Goal: Transaction & Acquisition: Purchase product/service

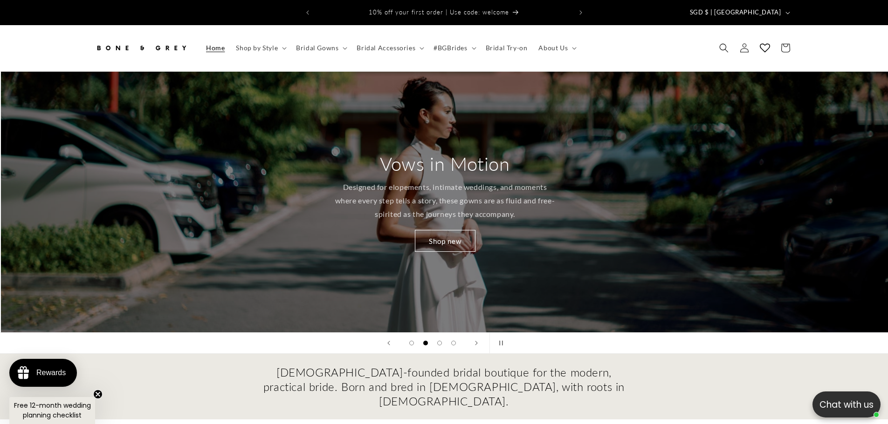
scroll to position [0, 888]
click at [259, 44] on span "Shop by Style" at bounding box center [257, 48] width 42 height 8
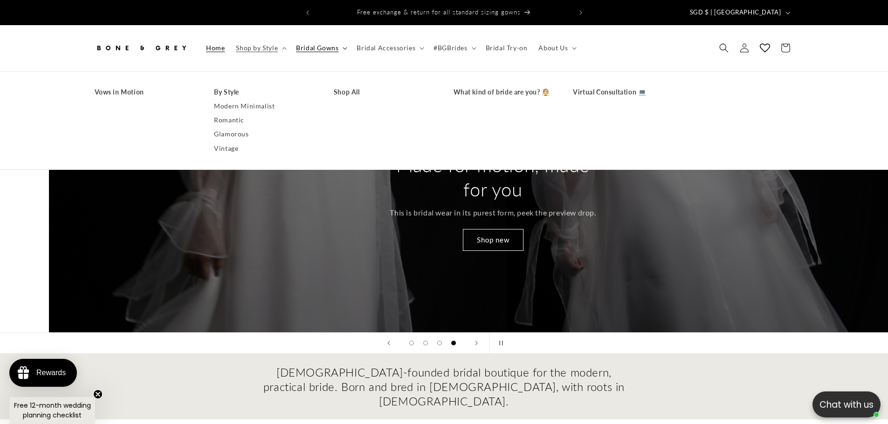
scroll to position [0, 2663]
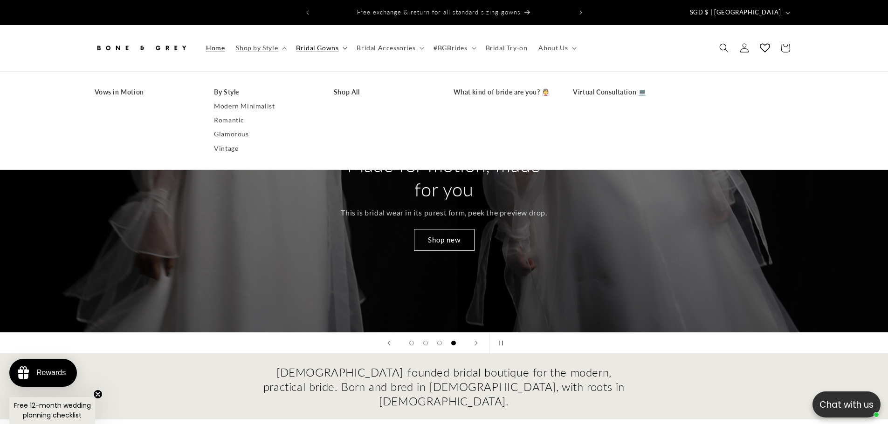
click at [323, 44] on span "Bridal Gowns" at bounding box center [317, 48] width 42 height 8
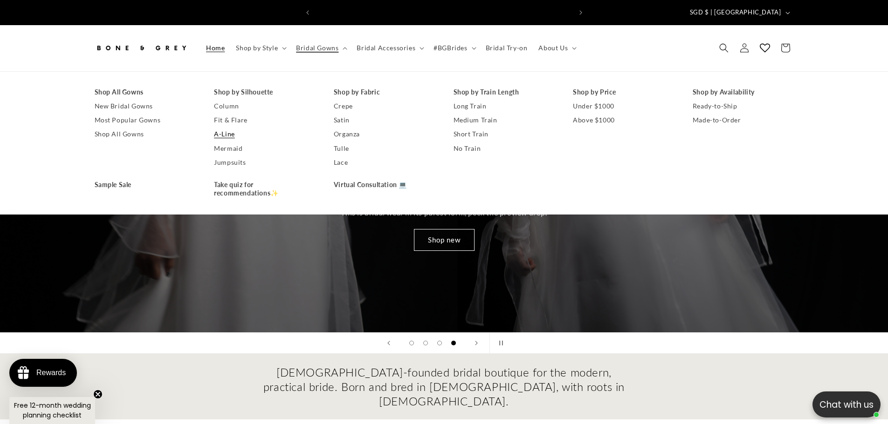
scroll to position [0, 256]
click at [225, 130] on link "A-Line" at bounding box center [264, 134] width 101 height 14
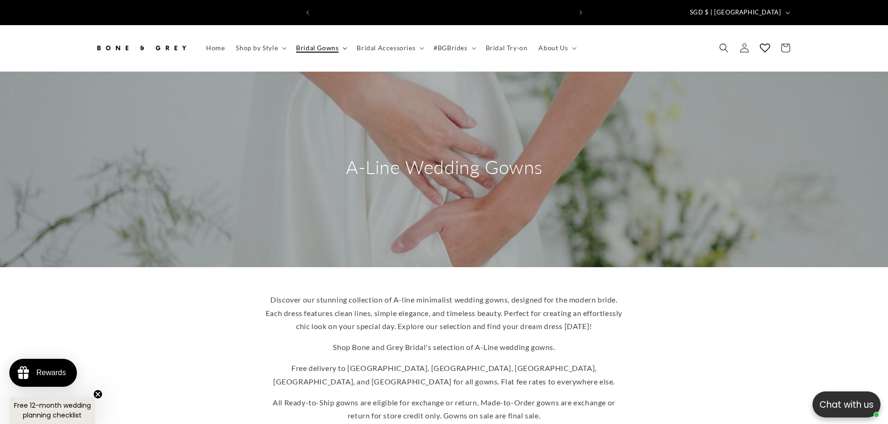
scroll to position [0, 256]
click at [325, 44] on span "Bridal Gowns" at bounding box center [317, 48] width 42 height 8
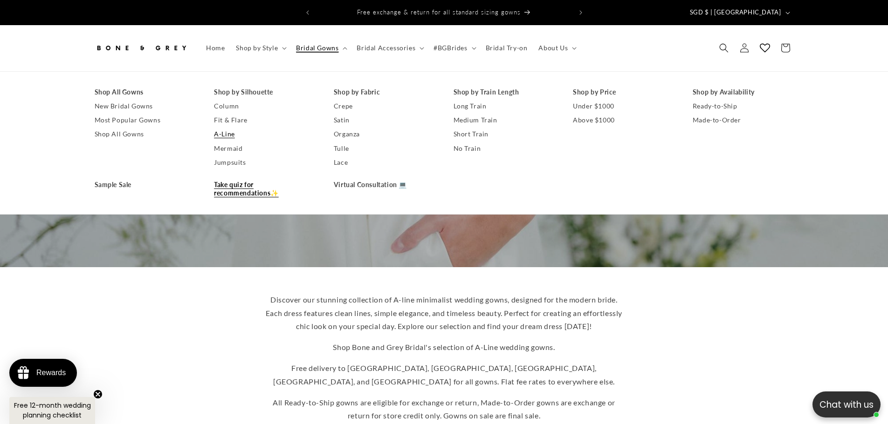
click at [250, 184] on link "Take quiz for recommendations✨" at bounding box center [264, 189] width 101 height 22
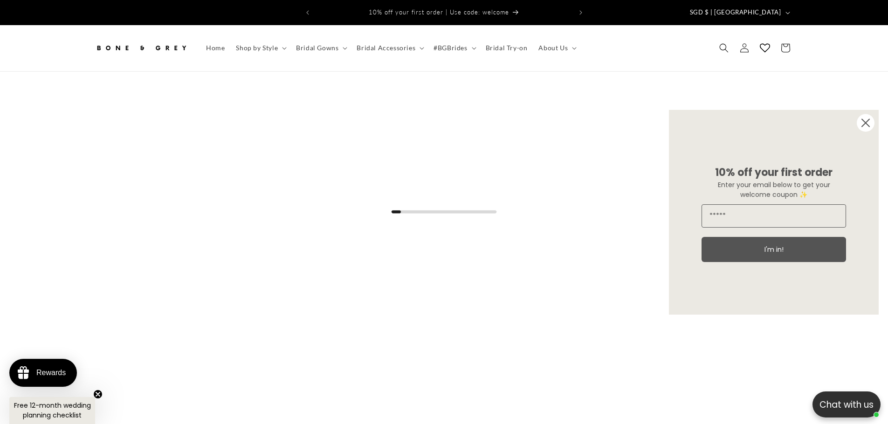
click at [867, 122] on icon "Close dialog" at bounding box center [865, 122] width 7 height 7
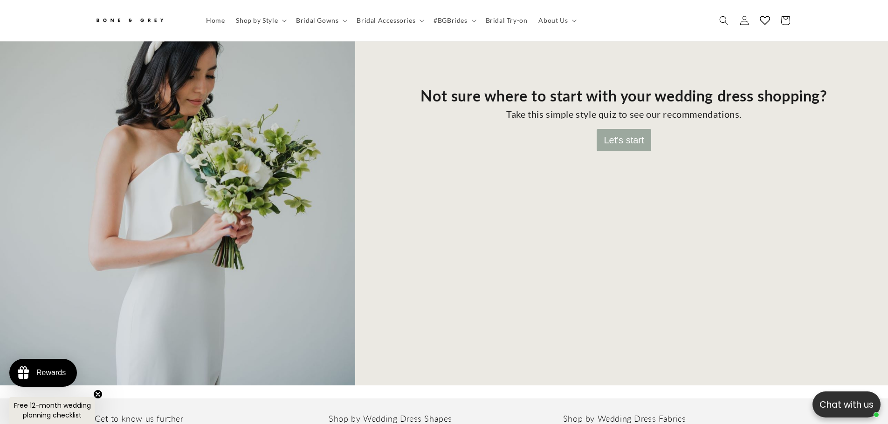
scroll to position [181, 0]
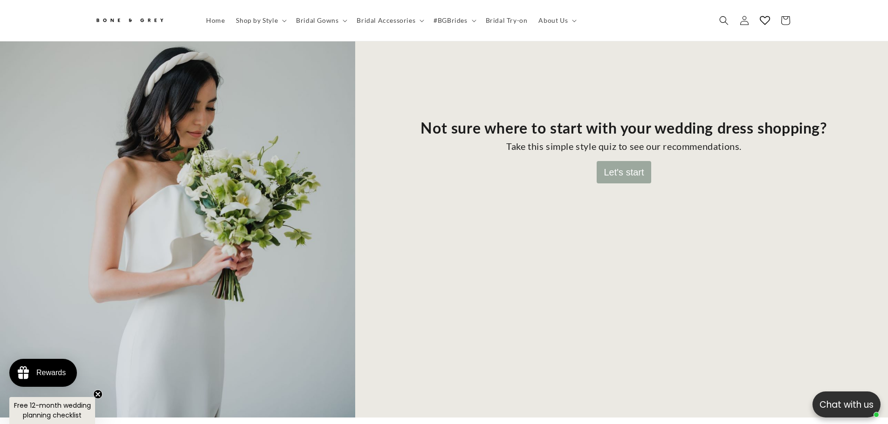
click at [635, 167] on button "Let's start" at bounding box center [623, 172] width 54 height 22
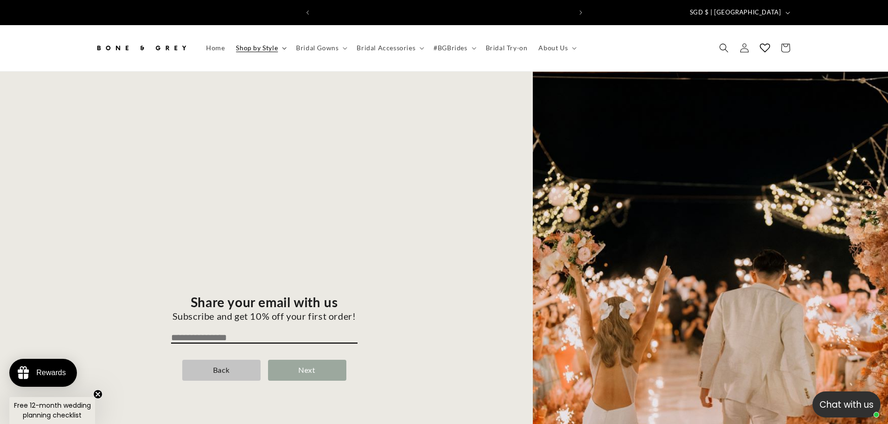
scroll to position [0, 256]
click at [269, 44] on span "Shop by Style" at bounding box center [257, 48] width 42 height 8
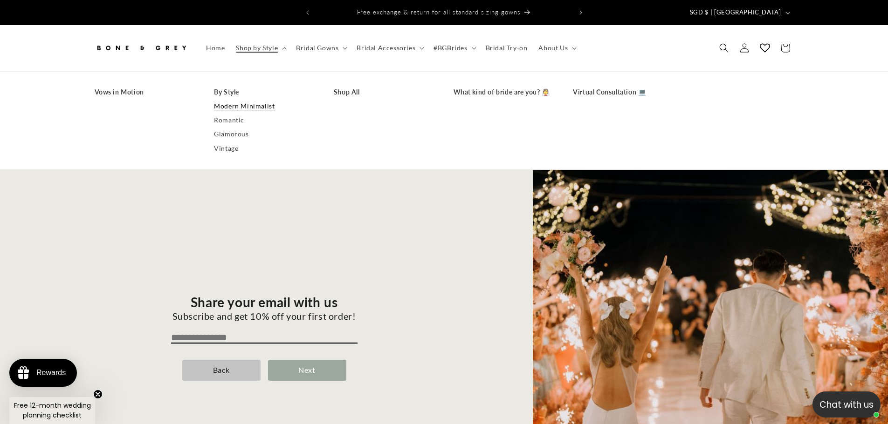
click at [252, 99] on link "Modern Minimalist" at bounding box center [264, 106] width 101 height 14
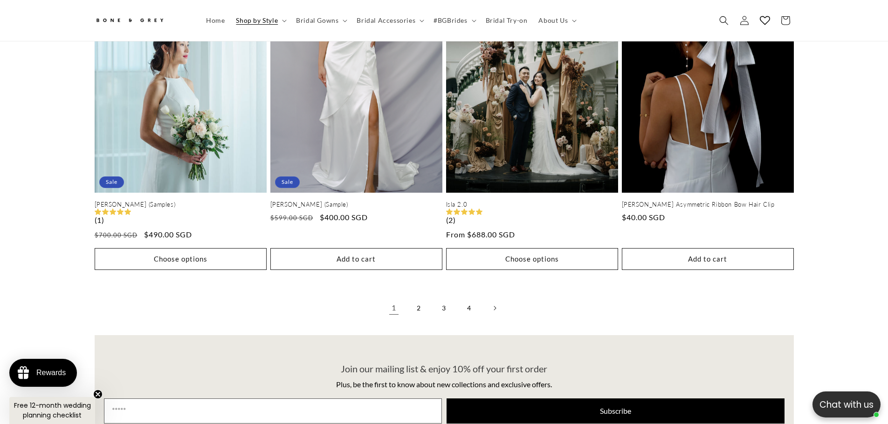
scroll to position [2092, 0]
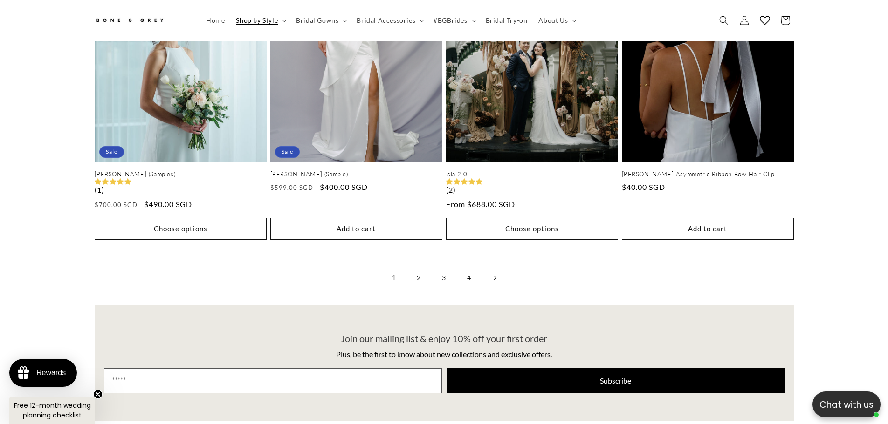
click at [420, 270] on link "2" at bounding box center [419, 278] width 21 height 21
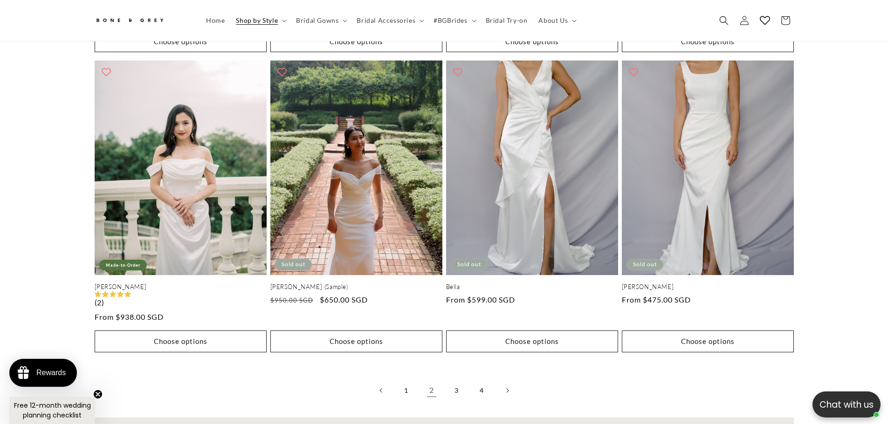
scroll to position [2045, 0]
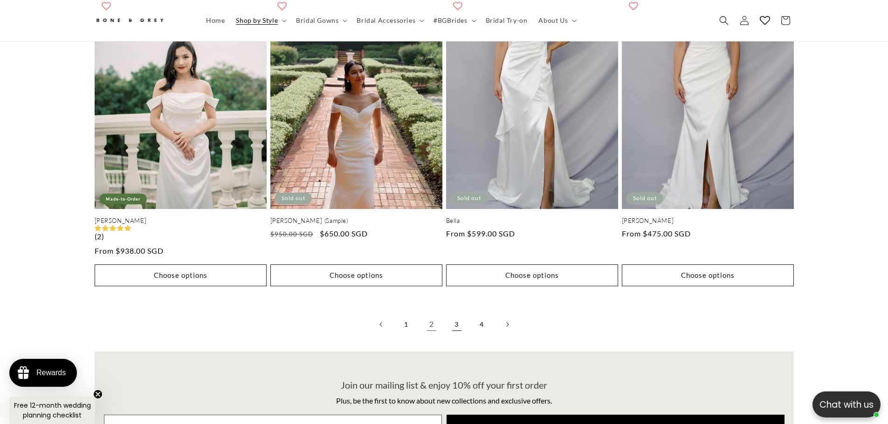
click at [458, 318] on link "3" at bounding box center [456, 325] width 21 height 21
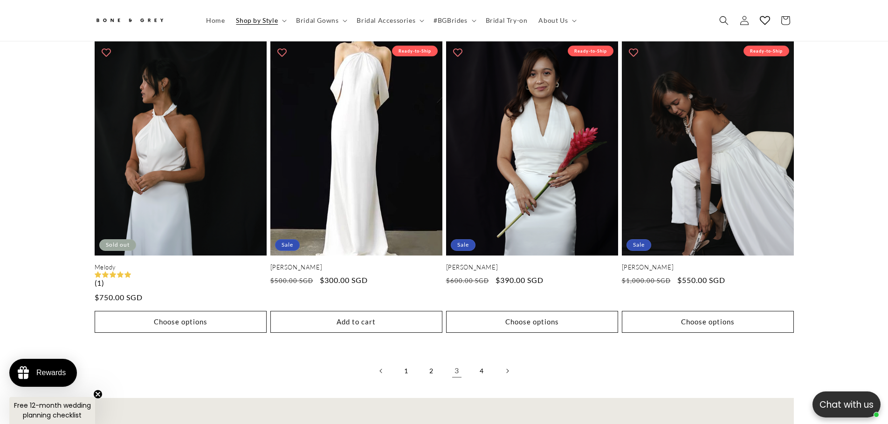
scroll to position [1952, 0]
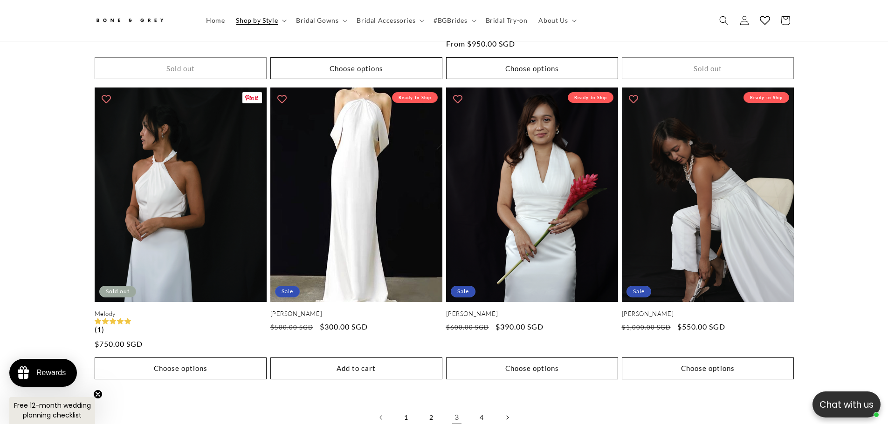
drag, startPoint x: 162, startPoint y: 209, endPoint x: 50, endPoint y: 247, distance: 118.8
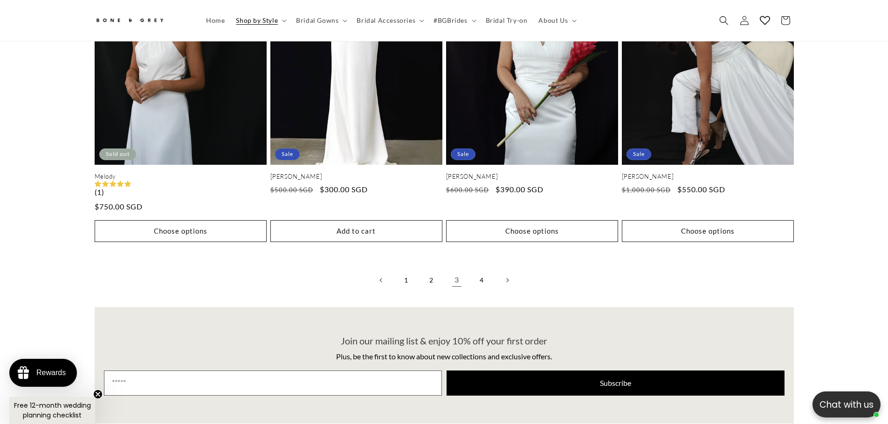
scroll to position [2138, 0]
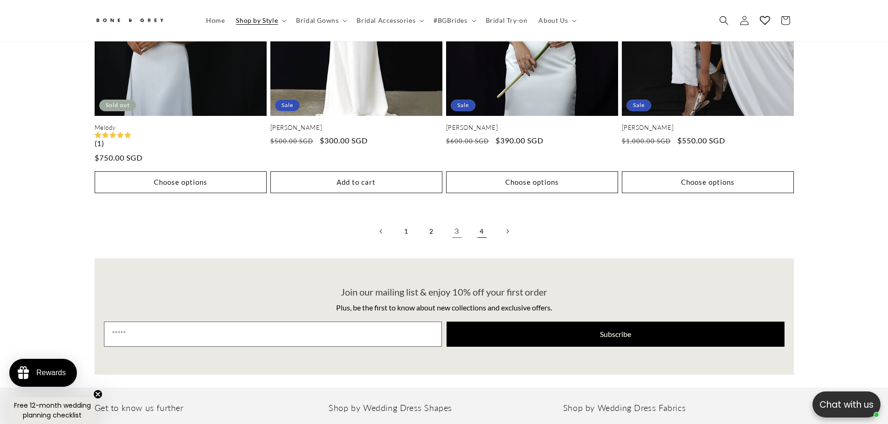
click at [481, 226] on link "4" at bounding box center [482, 231] width 21 height 21
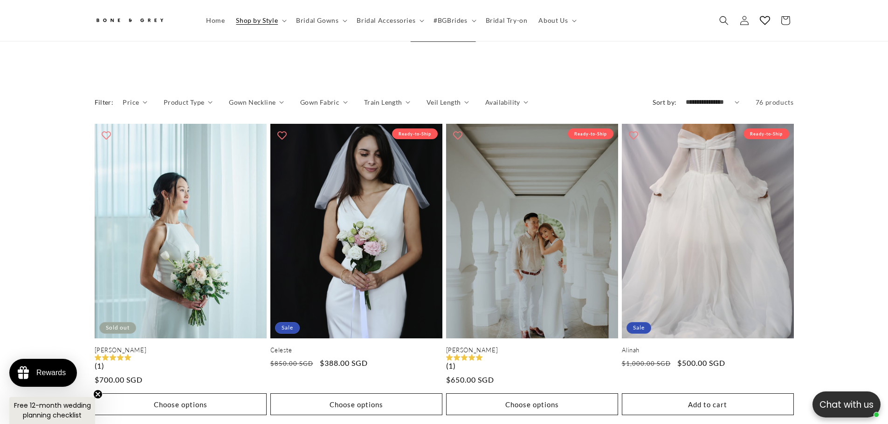
scroll to position [0, 513]
click at [254, 23] on span "Shop by Style" at bounding box center [257, 20] width 42 height 8
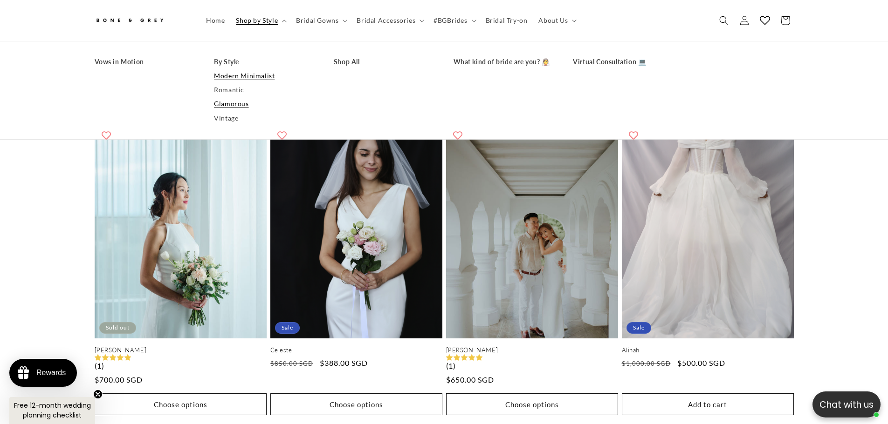
click at [234, 105] on link "Glamorous" at bounding box center [264, 104] width 101 height 14
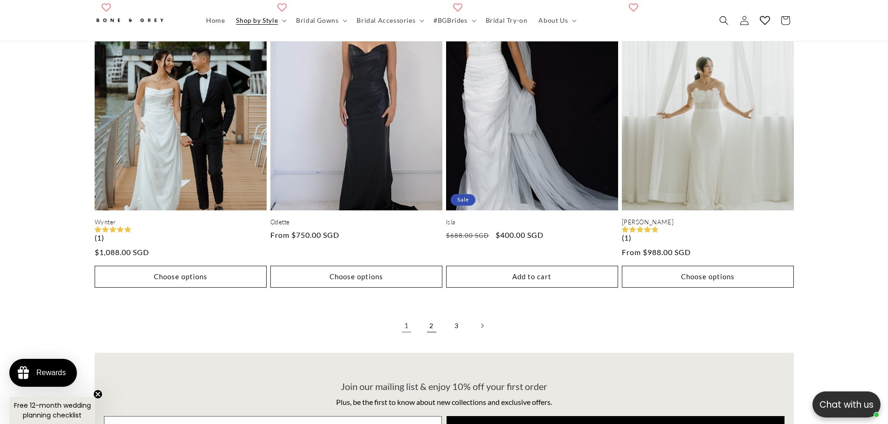
click at [430, 318] on link "2" at bounding box center [431, 326] width 21 height 21
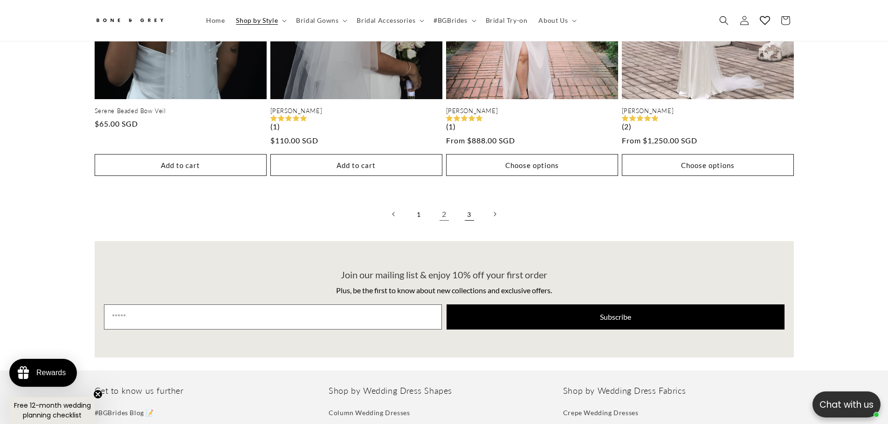
scroll to position [0, 256]
click at [466, 211] on link "3" at bounding box center [469, 214] width 21 height 21
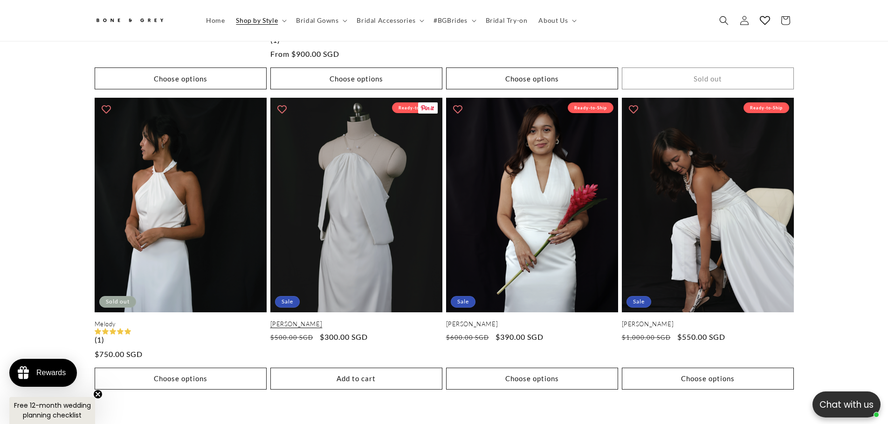
click at [376, 321] on link "[PERSON_NAME]" at bounding box center [356, 325] width 172 height 8
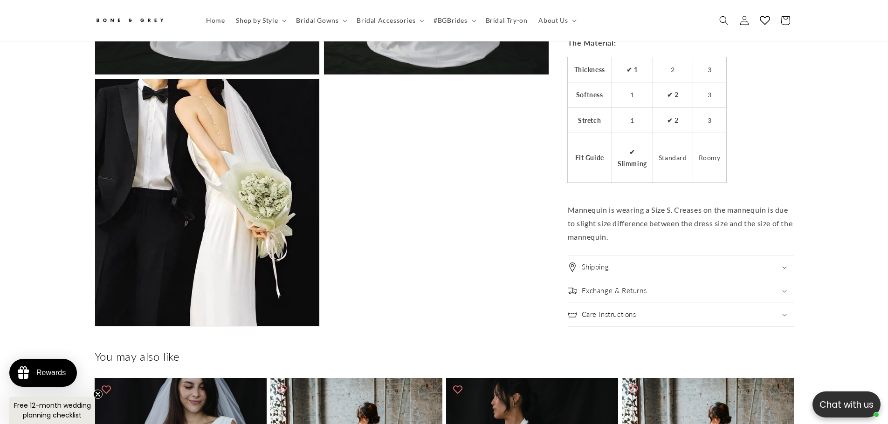
click at [616, 263] on div "Shipping" at bounding box center [681, 267] width 226 height 9
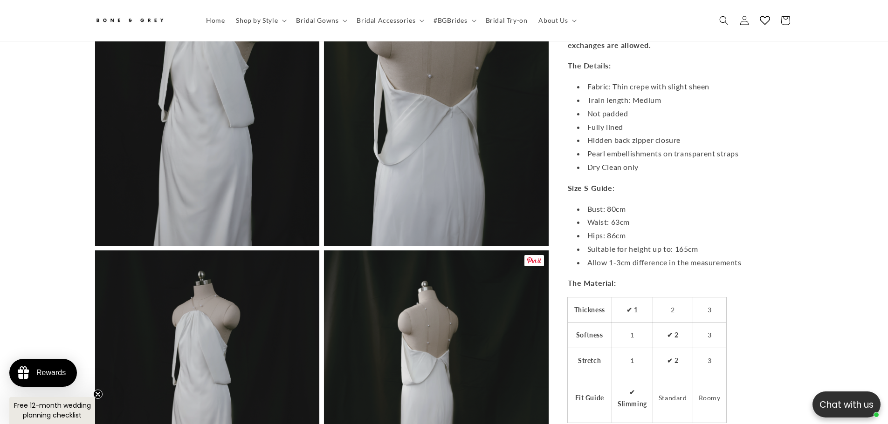
scroll to position [0, 256]
click at [252, 25] on span "Shop by Style" at bounding box center [257, 20] width 42 height 8
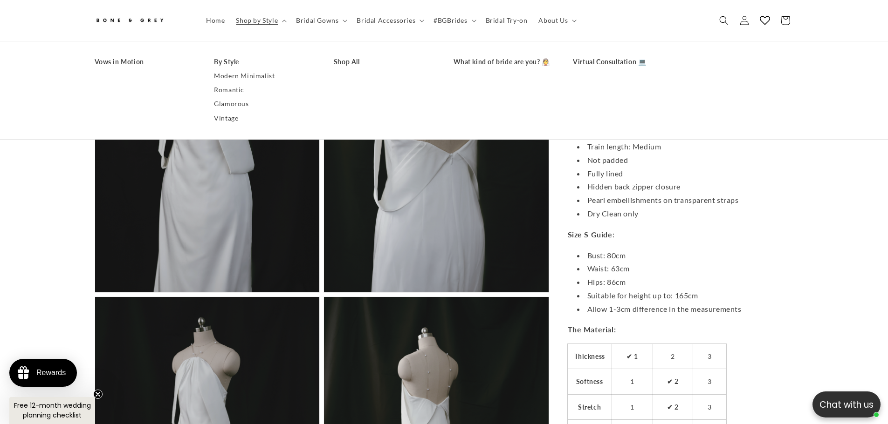
scroll to position [0, 0]
